Goal: Task Accomplishment & Management: Complete application form

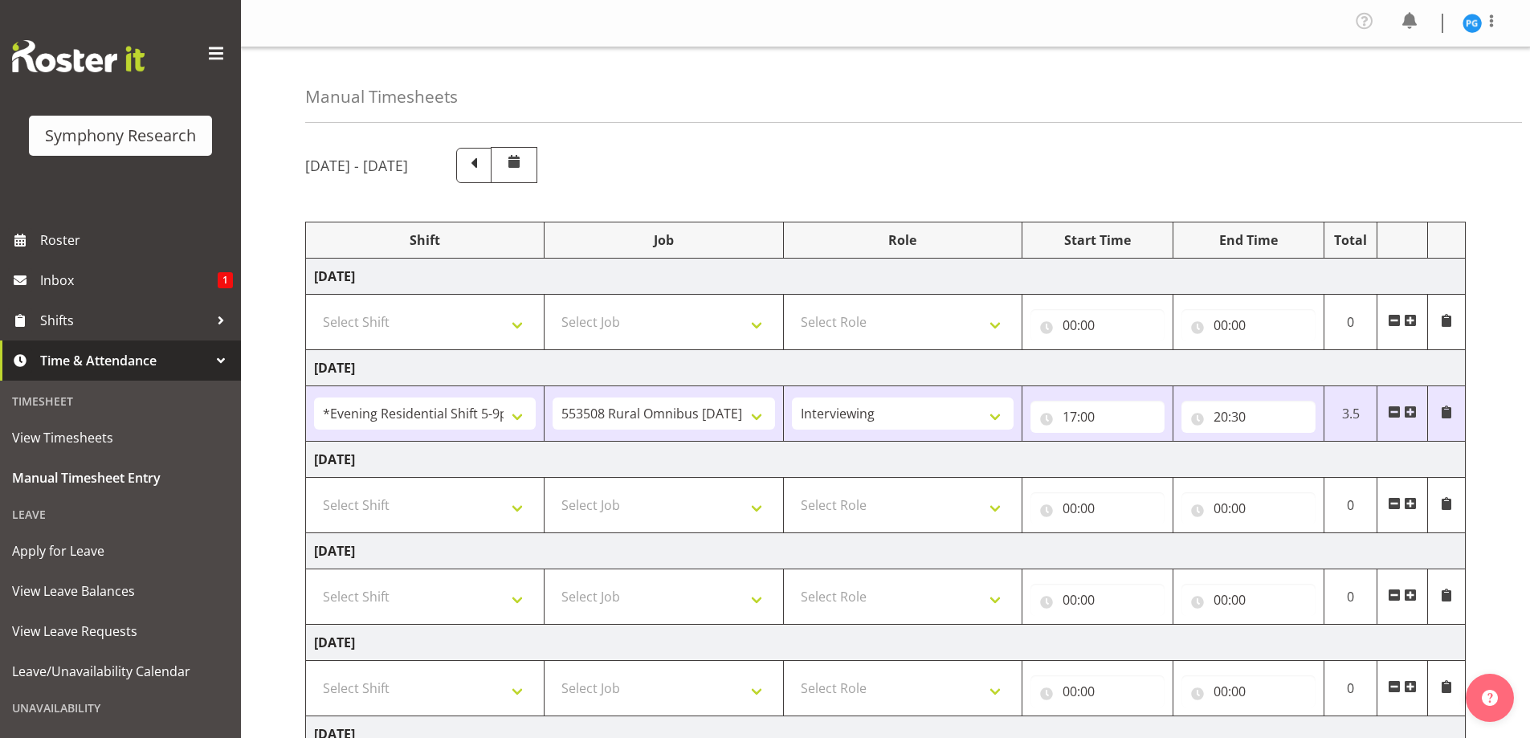
select select "48116"
select select "10536"
select select "47"
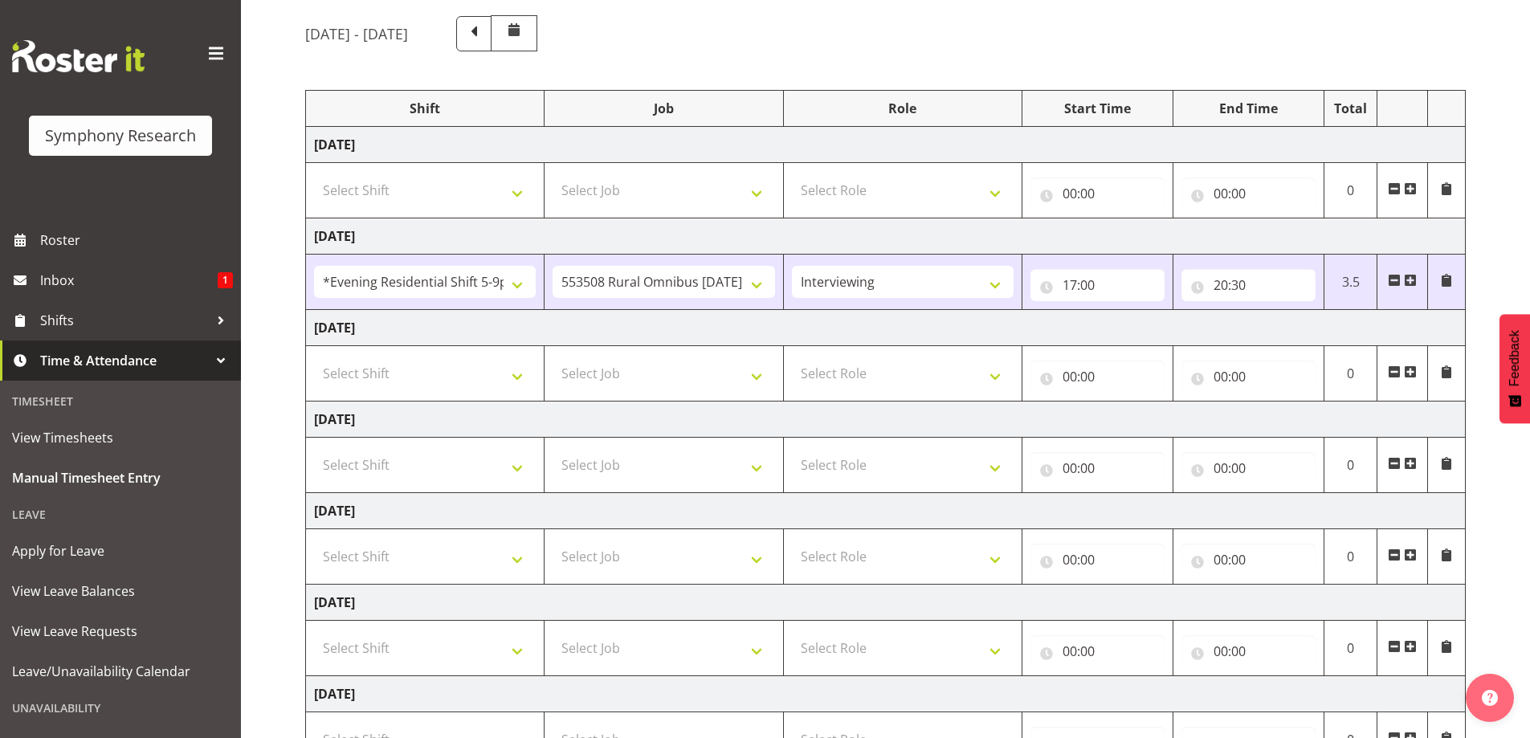
scroll to position [161, 0]
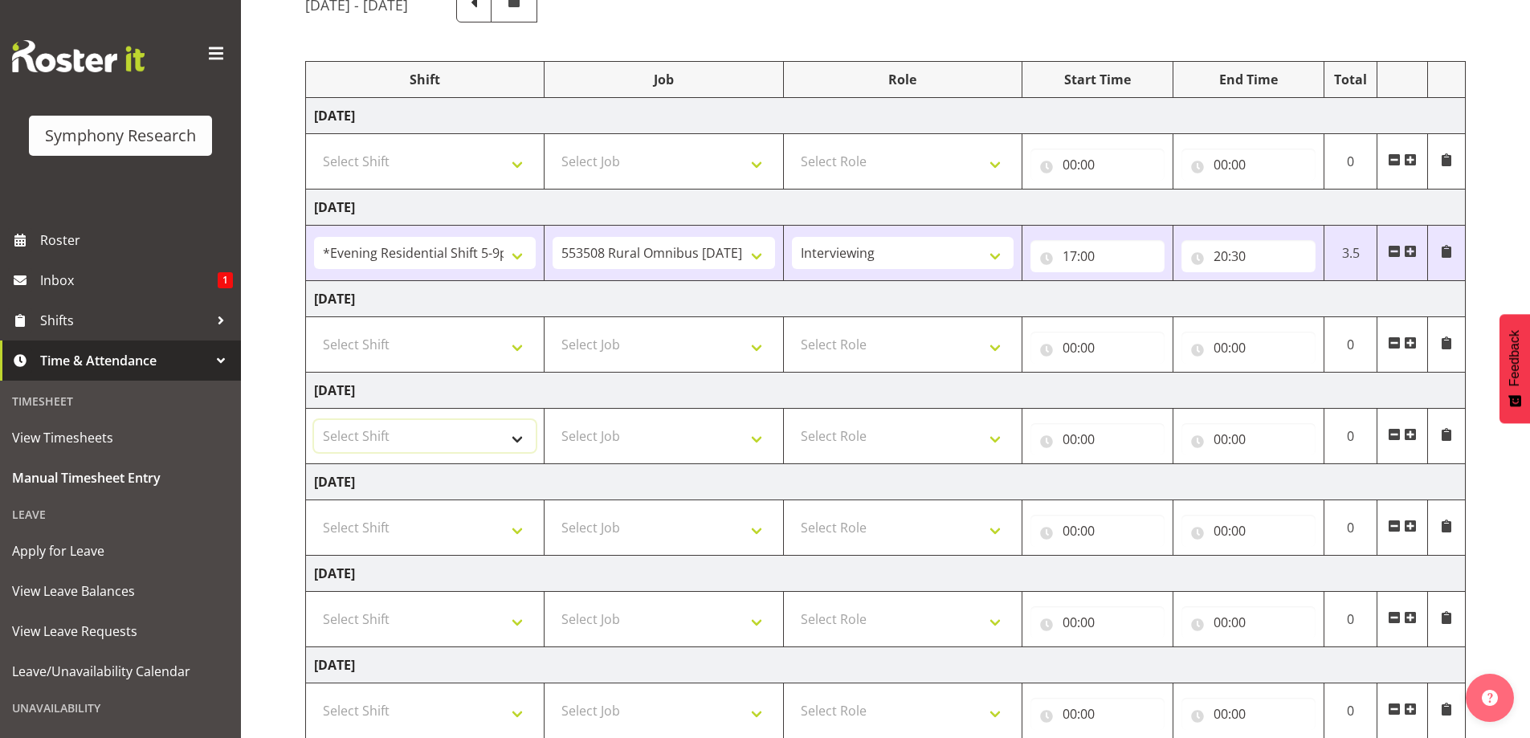
click at [522, 445] on select "Select Shift !!Weekend Residential (Roster IT Shift Label) *Business 9/10am ~ 4…" at bounding box center [425, 436] width 222 height 32
select select "48116"
click at [314, 420] on select "Select Shift !!Weekend Residential (Roster IT Shift Label) *Business 9/10am ~ 4…" at bounding box center [425, 436] width 222 height 32
click at [762, 446] on select "Select Job 550060 IF Admin 553492 World Poll Aus Wave 2 Main 2025 553493 World …" at bounding box center [664, 436] width 222 height 32
click at [523, 447] on select "!!Weekend Residential (Roster IT Shift Label) *Business 9/10am ~ 4:30pm *Busine…" at bounding box center [425, 436] width 222 height 32
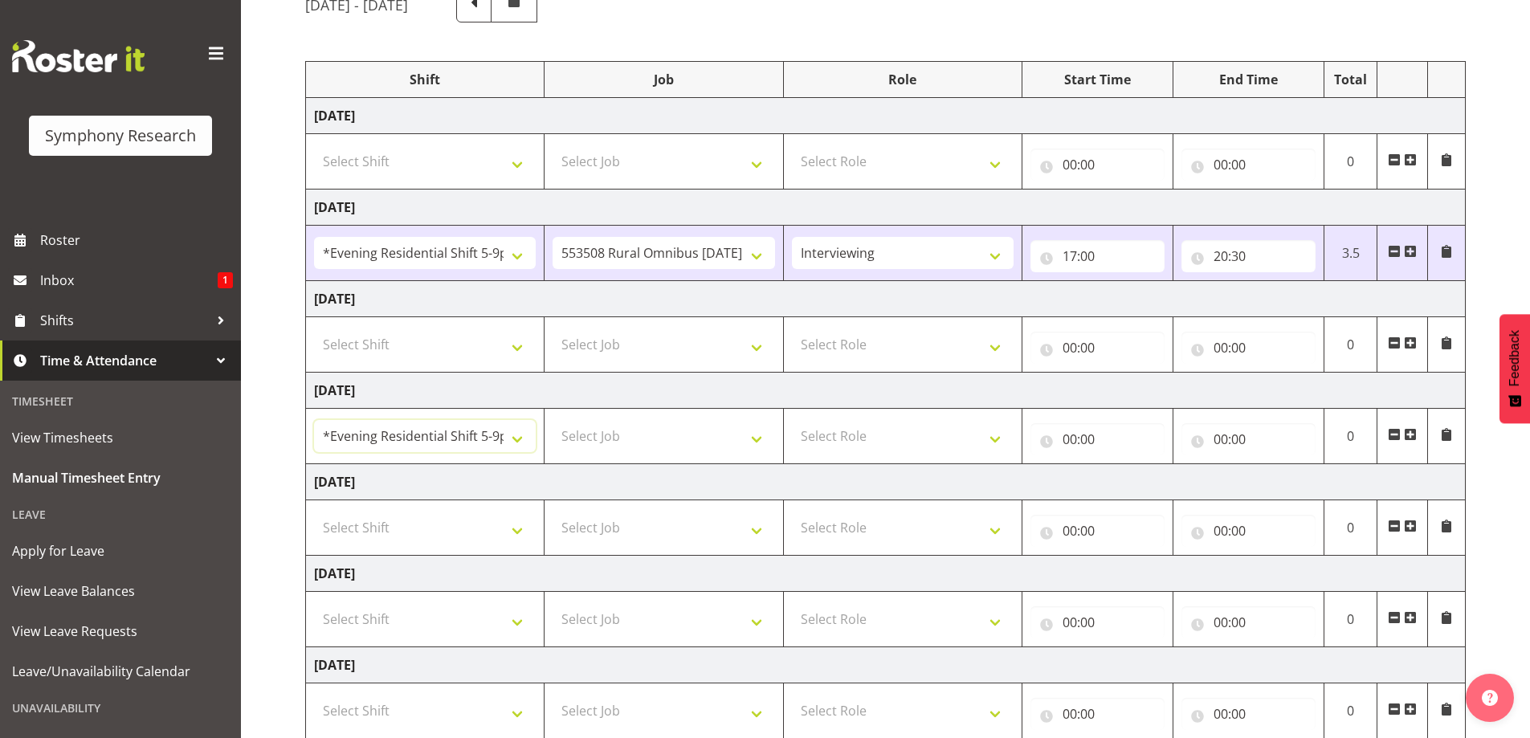
click at [314, 420] on select "!!Weekend Residential (Roster IT Shift Label) *Business 9/10am ~ 4:30pm *Busine…" at bounding box center [425, 436] width 222 height 32
click at [758, 451] on select "Select Job 550060 IF Admin 553492 World Poll Aus Wave 2 Main 2025 553493 World …" at bounding box center [664, 436] width 222 height 32
click at [415, 28] on div "[DATE] - [DATE] Shift Job Role Start Time End Time Total [DATE] Select Shift !!…" at bounding box center [917, 401] width 1225 height 855
click at [765, 450] on select "Select Job 550060 IF Admin 553492 World Poll Aus Wave 2 Main 2025 553493 World …" at bounding box center [664, 436] width 222 height 32
select select "10574"
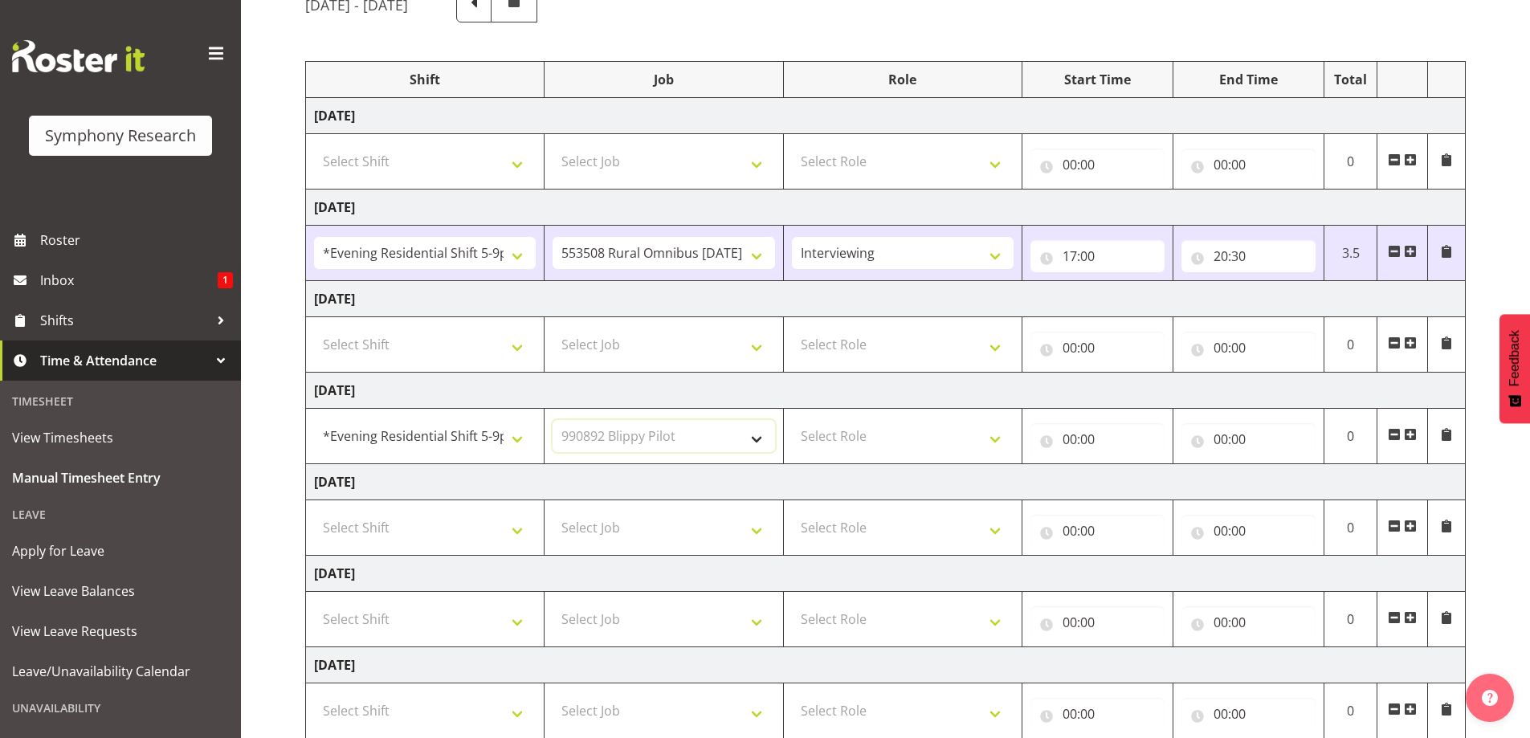
click at [553, 420] on select "Select Job 550060 IF Admin 553492 World Poll Aus Wave 2 Main 2025 553493 World …" at bounding box center [664, 436] width 222 height 32
click at [1001, 446] on select "Select Role Briefing Interviewing" at bounding box center [903, 436] width 222 height 32
select select "297"
click at [792, 420] on select "Select Role Briefing Interviewing" at bounding box center [903, 436] width 222 height 32
click at [1080, 442] on input "00:00" at bounding box center [1098, 439] width 134 height 32
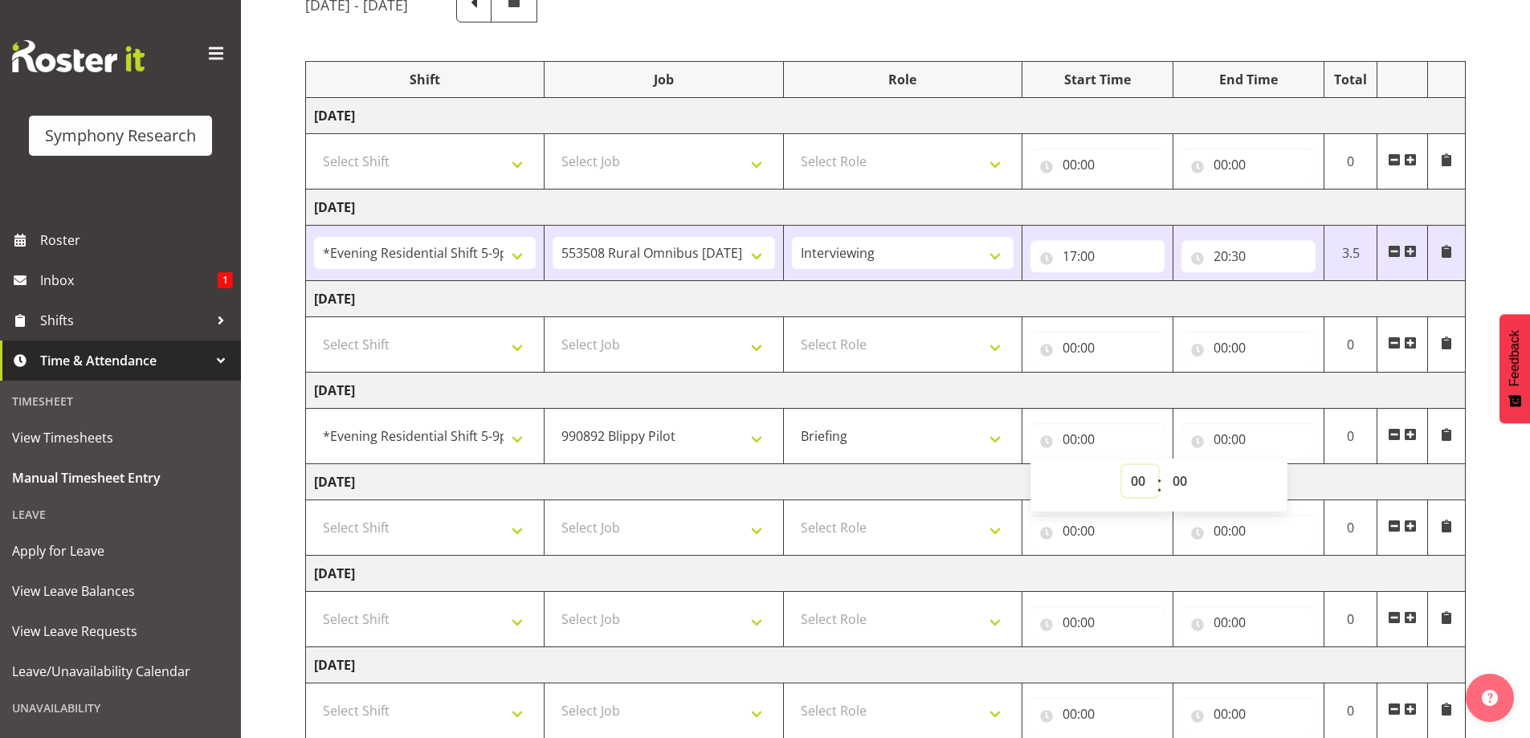
click at [1135, 489] on select "00 01 02 03 04 05 06 07 08 09 10 11 12 13 14 15 16 17 18 19 20 21 22 23" at bounding box center [1140, 481] width 36 height 32
select select "17"
click at [1122, 465] on select "00 01 02 03 04 05 06 07 08 09 10 11 12 13 14 15 16 17 18 19 20 21 22 23" at bounding box center [1140, 481] width 36 height 32
type input "17:00"
click at [1226, 439] on input "00:00" at bounding box center [1249, 439] width 134 height 32
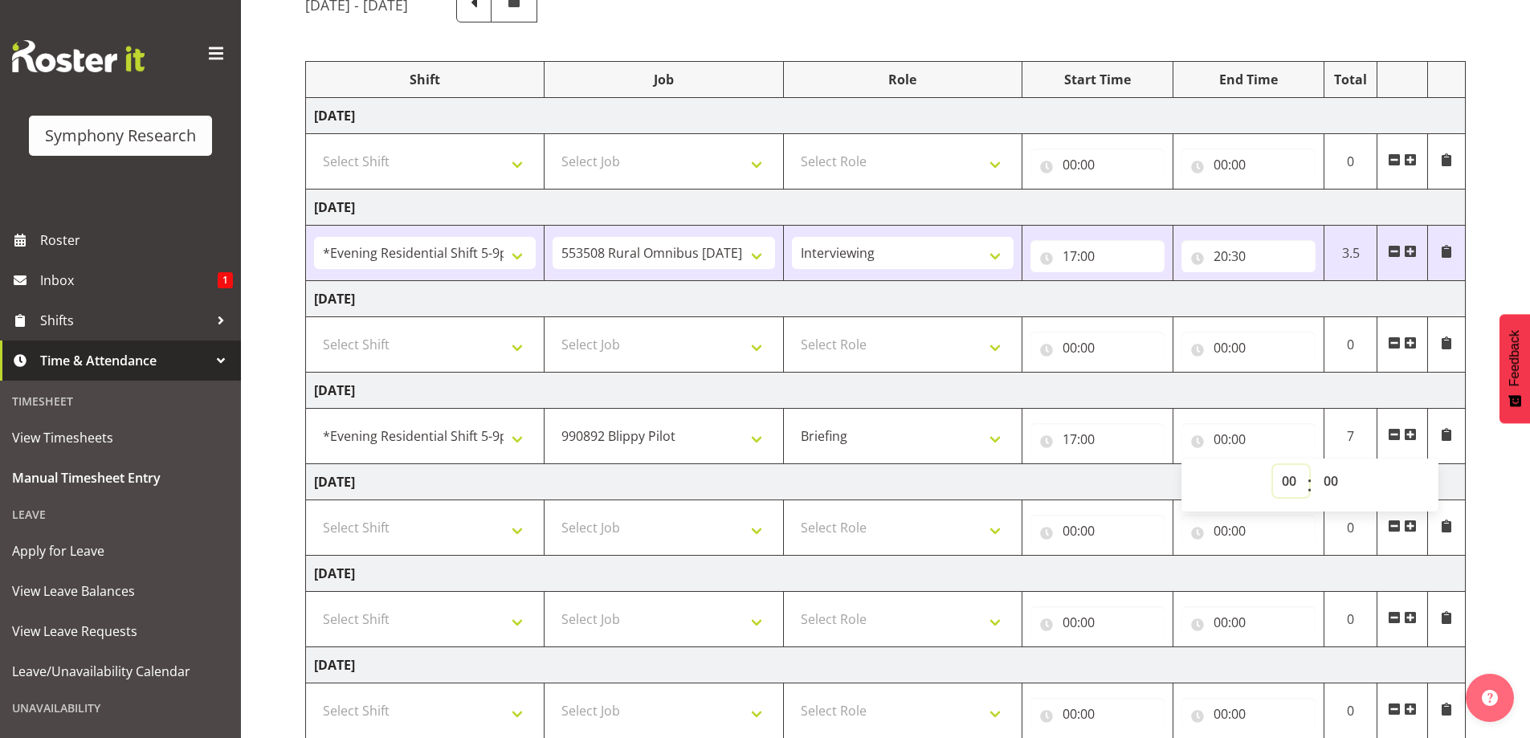
click at [1286, 488] on select "00 01 02 03 04 05 06 07 08 09 10 11 12 13 14 15 16 17 18 19 20 21 22 23" at bounding box center [1291, 481] width 36 height 32
select select "18"
click at [1273, 465] on select "00 01 02 03 04 05 06 07 08 09 10 11 12 13 14 15 16 17 18 19 20 21 22 23" at bounding box center [1291, 481] width 36 height 32
type input "18:00"
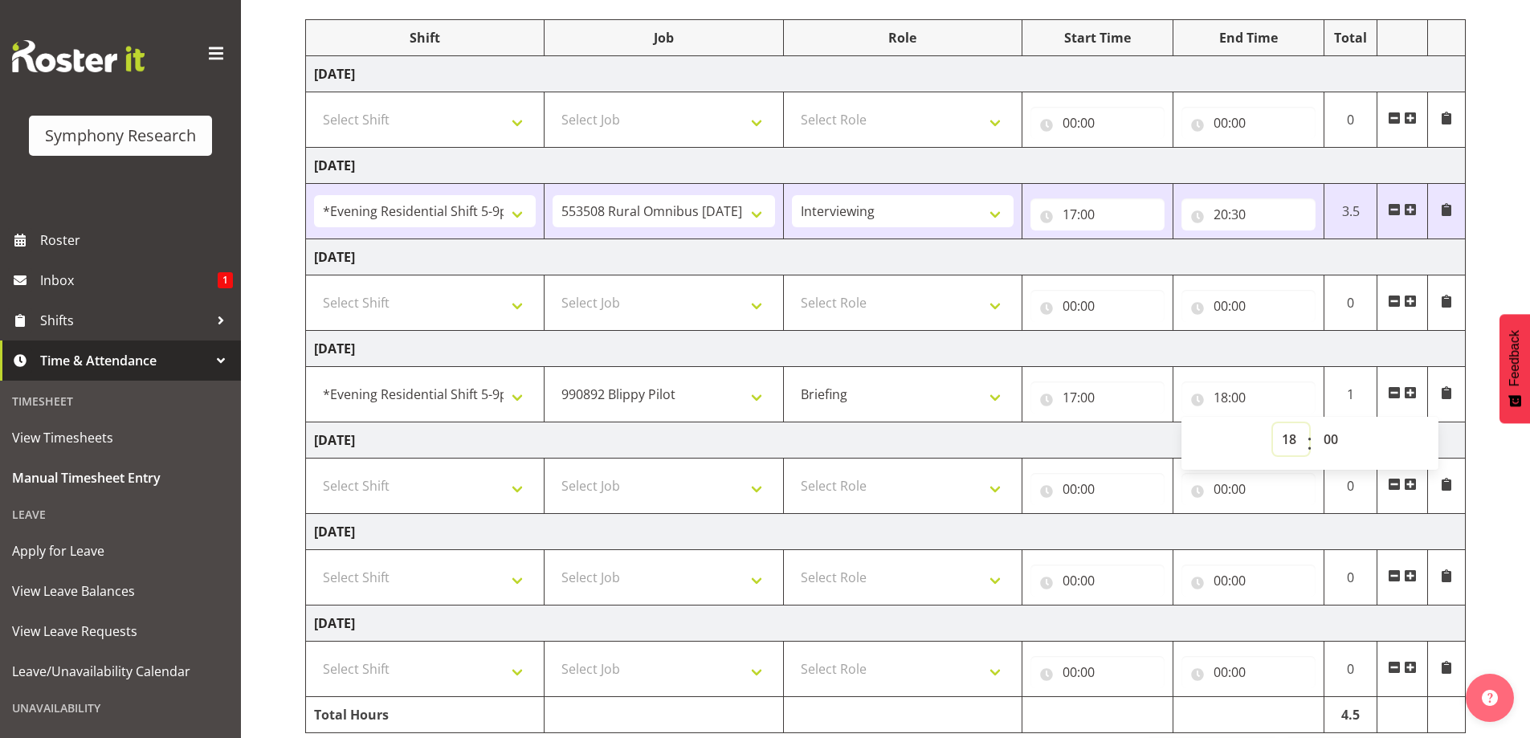
scroll to position [263, 0]
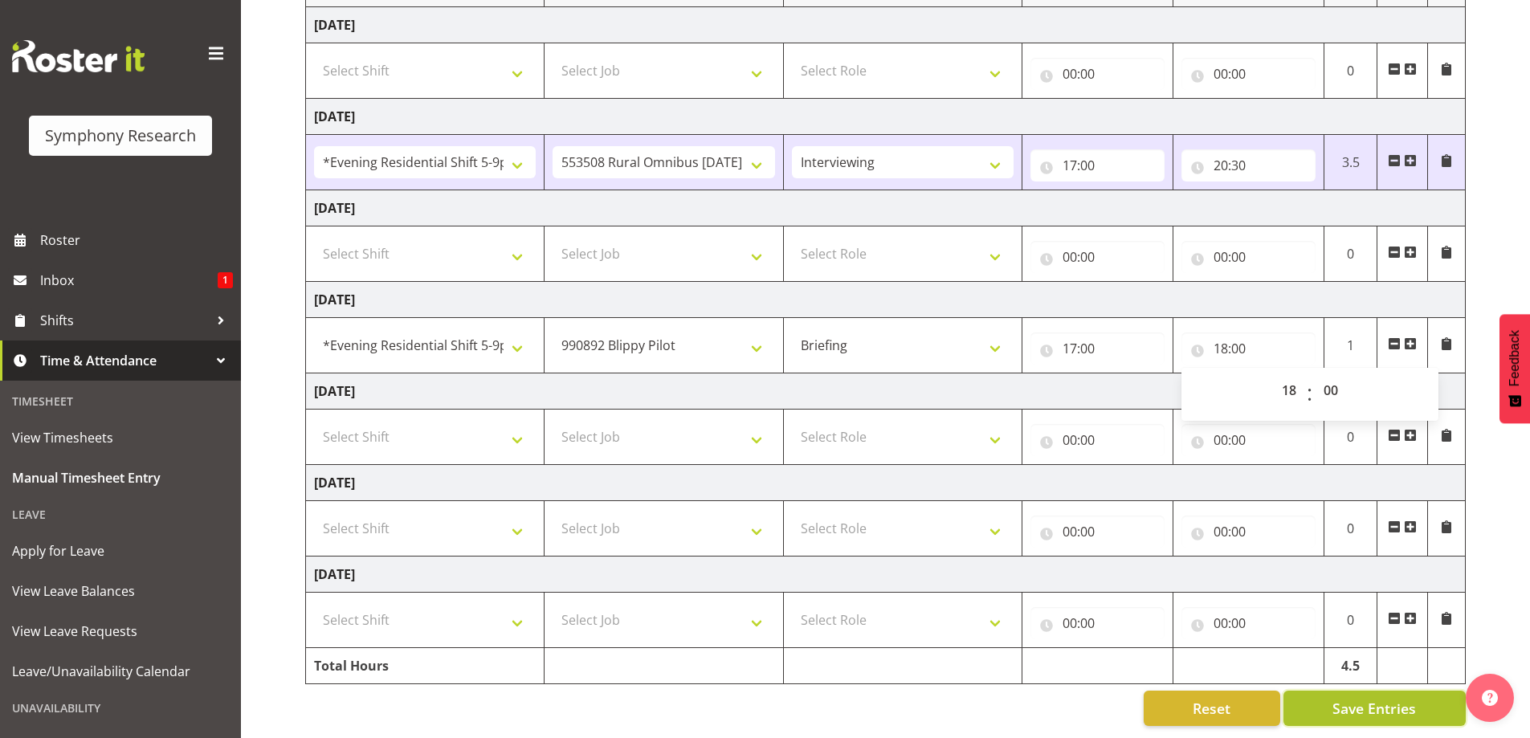
click at [1338, 703] on span "Save Entries" at bounding box center [1375, 708] width 84 height 21
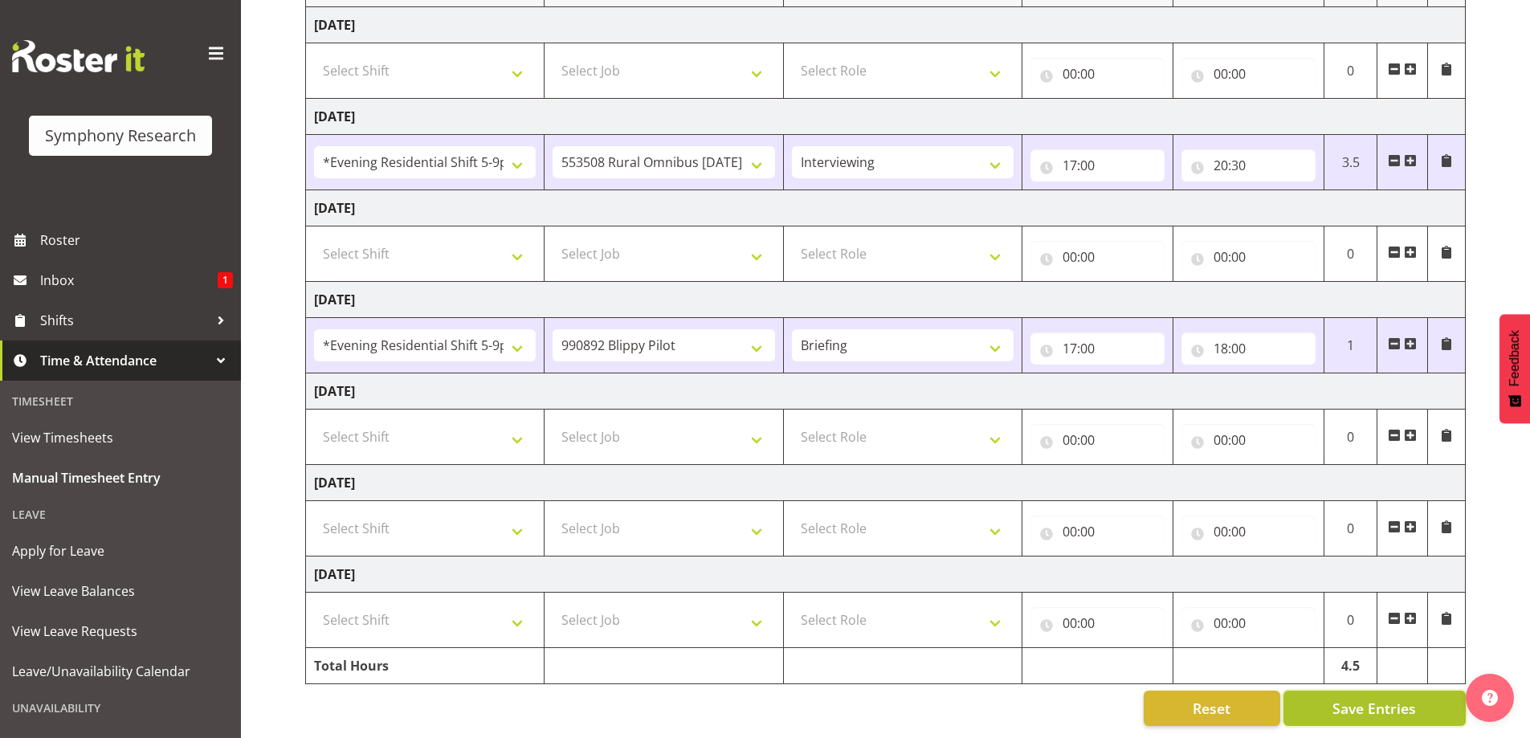
click at [1335, 698] on span "Save Entries" at bounding box center [1375, 708] width 84 height 21
